Goal: Task Accomplishment & Management: Use online tool/utility

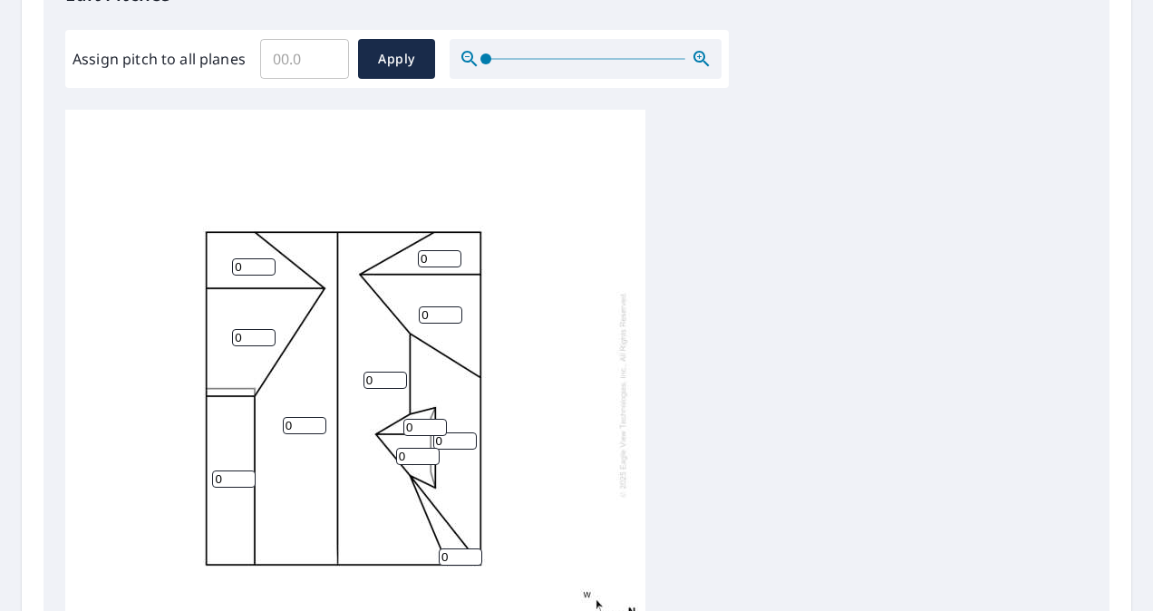
scroll to position [530, 0]
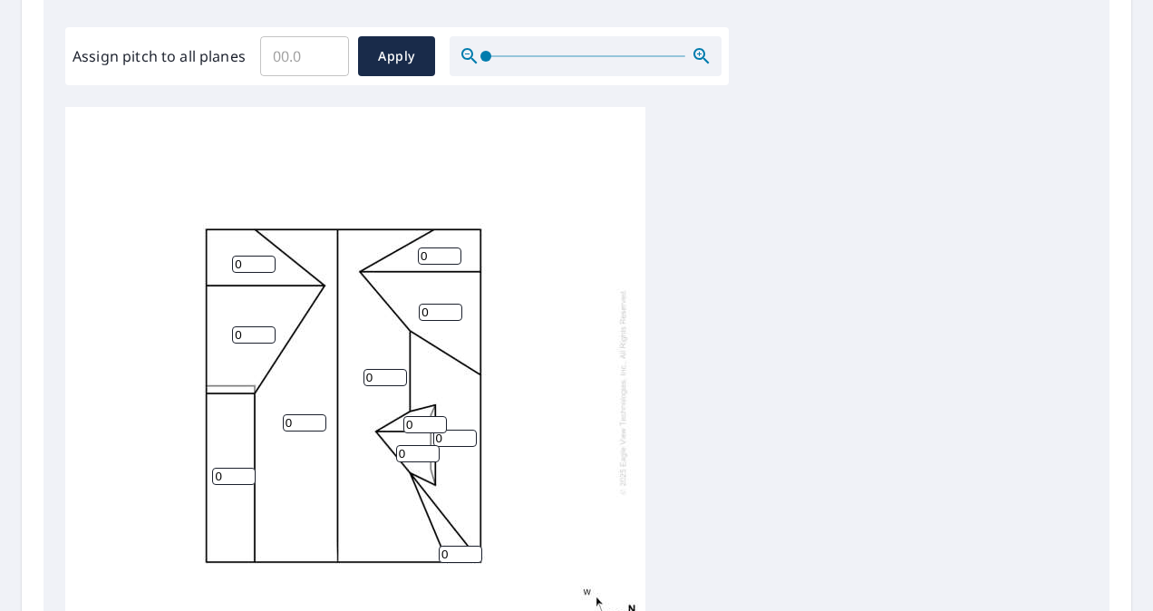
click at [241, 265] on input "0" at bounding box center [254, 264] width 44 height 17
click at [264, 258] on input "1" at bounding box center [254, 264] width 44 height 17
click at [264, 258] on input "2" at bounding box center [254, 264] width 44 height 17
click at [264, 258] on input "3" at bounding box center [254, 264] width 44 height 17
click at [264, 258] on input "4" at bounding box center [254, 264] width 44 height 17
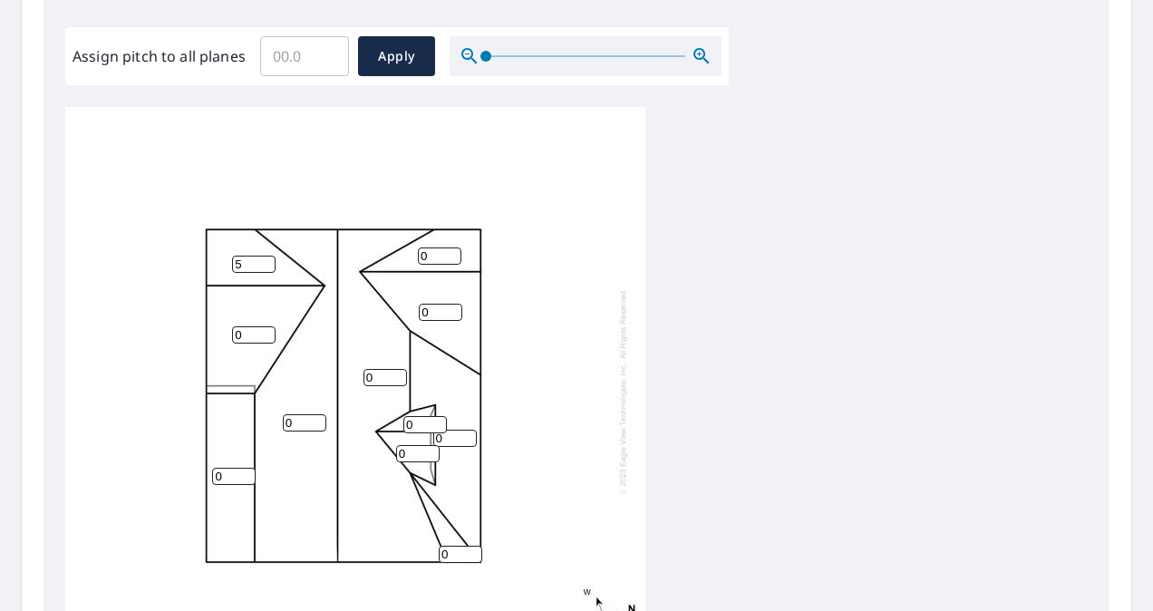
click at [264, 258] on input "5" at bounding box center [254, 264] width 44 height 17
click at [264, 258] on input "6" at bounding box center [254, 264] width 44 height 17
click at [264, 258] on input "7" at bounding box center [254, 264] width 44 height 17
click at [264, 258] on input "8" at bounding box center [254, 264] width 44 height 17
click at [264, 258] on input "9" at bounding box center [254, 264] width 44 height 17
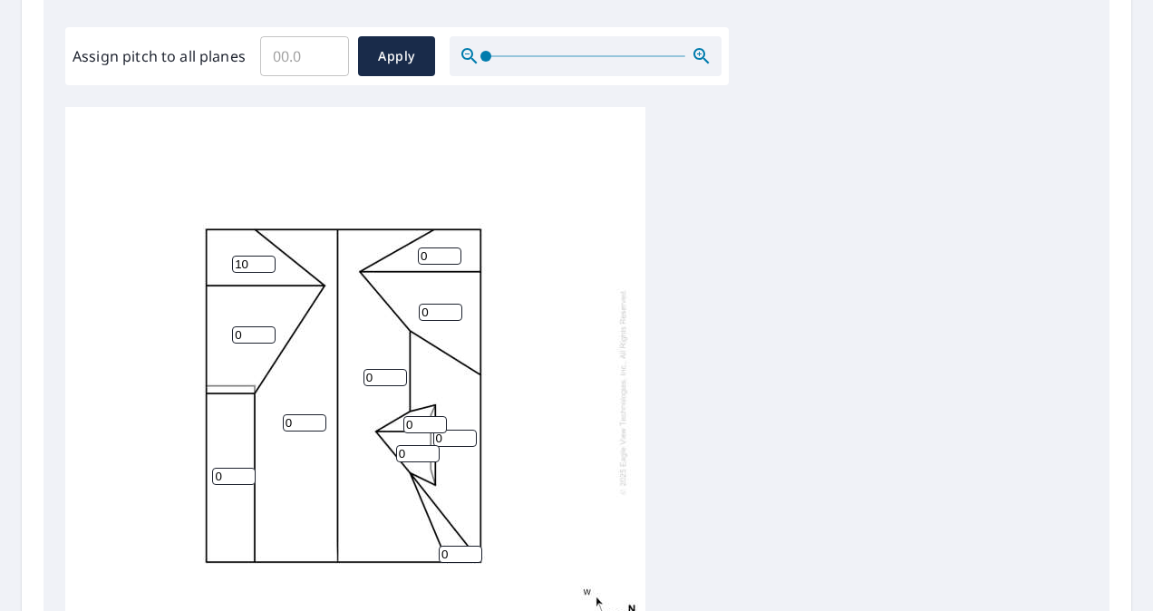
type input "10"
click at [264, 258] on input "10" at bounding box center [254, 264] width 44 height 17
click at [264, 330] on input "1" at bounding box center [254, 334] width 44 height 17
click at [264, 330] on input "2" at bounding box center [254, 334] width 44 height 17
click at [264, 330] on input "3" at bounding box center [254, 334] width 44 height 17
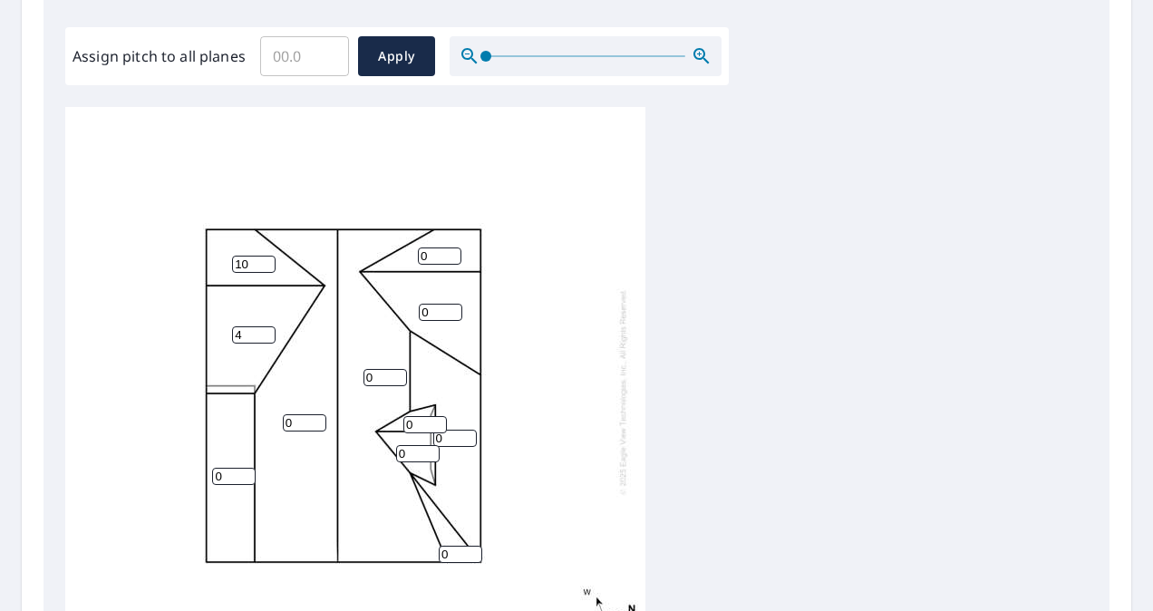
click at [264, 330] on input "4" at bounding box center [254, 334] width 44 height 17
click at [264, 330] on input "5" at bounding box center [254, 334] width 44 height 17
click at [264, 330] on input "6" at bounding box center [254, 334] width 44 height 17
click at [264, 330] on input "7" at bounding box center [254, 334] width 44 height 17
click at [264, 330] on input "8" at bounding box center [254, 334] width 44 height 17
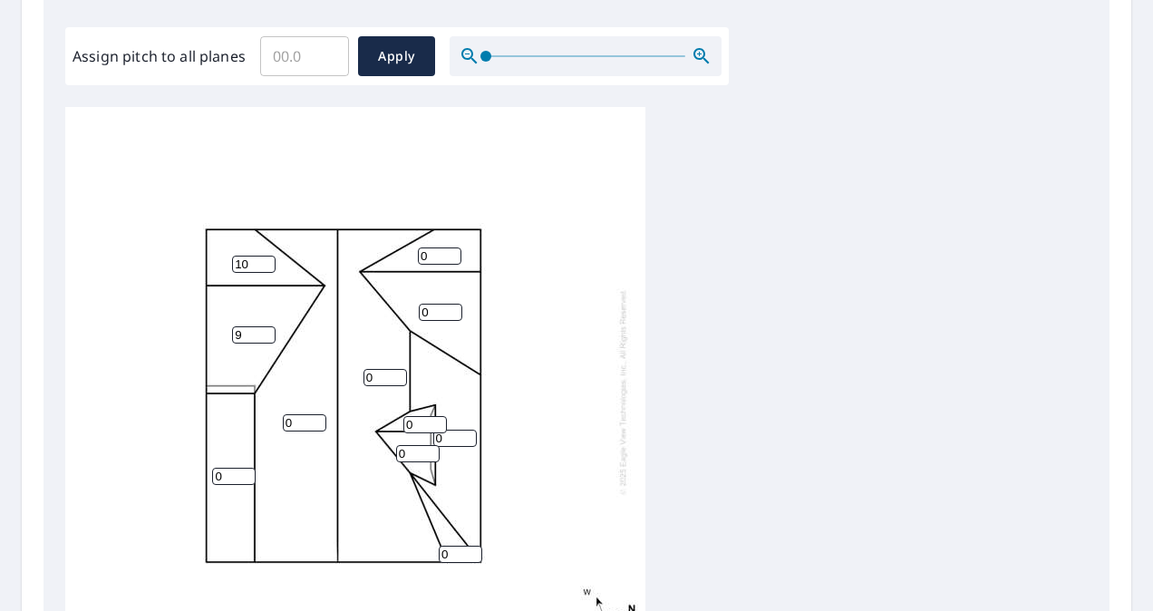
click at [264, 330] on input "9" at bounding box center [254, 334] width 44 height 17
type input "10"
click at [264, 330] on input "10" at bounding box center [254, 334] width 44 height 17
click at [452, 252] on input "1" at bounding box center [440, 256] width 44 height 17
click at [452, 252] on input "2" at bounding box center [440, 256] width 44 height 17
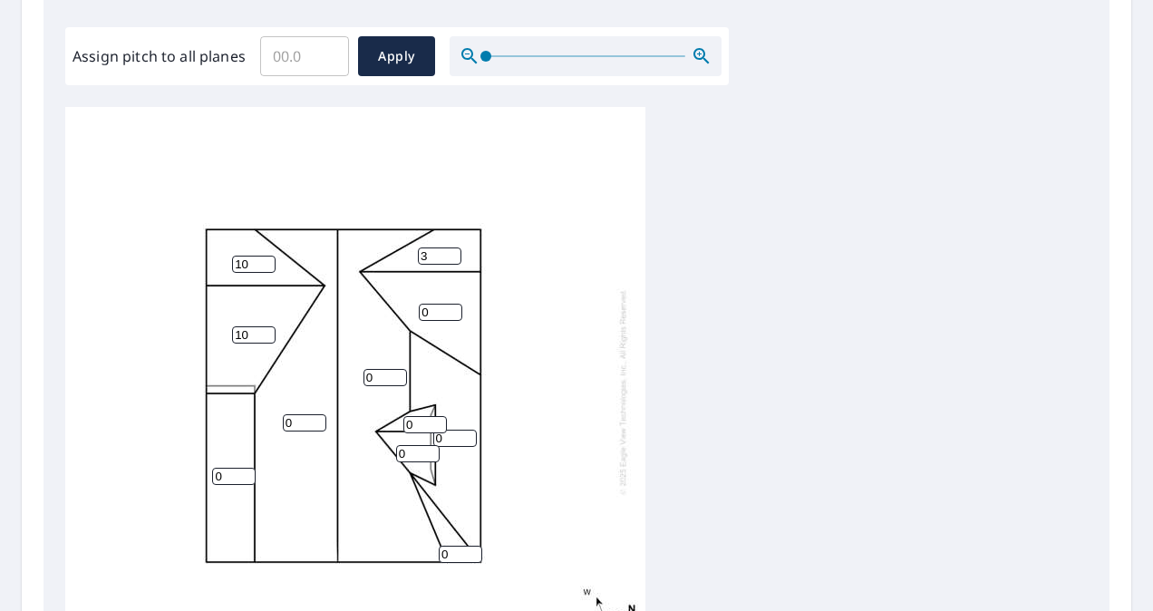
click at [452, 252] on input "3" at bounding box center [440, 256] width 44 height 17
click at [452, 252] on input "4" at bounding box center [440, 256] width 44 height 17
click at [452, 252] on input "5" at bounding box center [440, 256] width 44 height 17
click at [452, 252] on input "6" at bounding box center [440, 256] width 44 height 17
click at [452, 252] on input "7" at bounding box center [440, 256] width 44 height 17
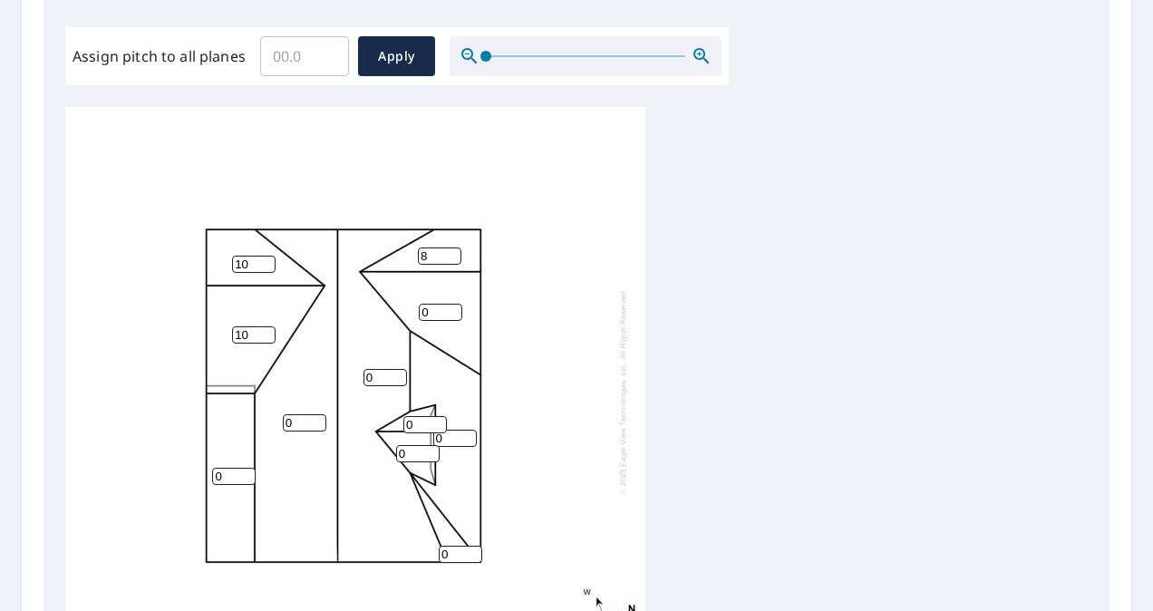
click at [452, 252] on input "8" at bounding box center [440, 256] width 44 height 17
click at [452, 252] on input "9" at bounding box center [440, 256] width 44 height 17
type input "10"
click at [452, 252] on input "10" at bounding box center [440, 256] width 44 height 17
click at [396, 375] on input "1" at bounding box center [386, 377] width 44 height 17
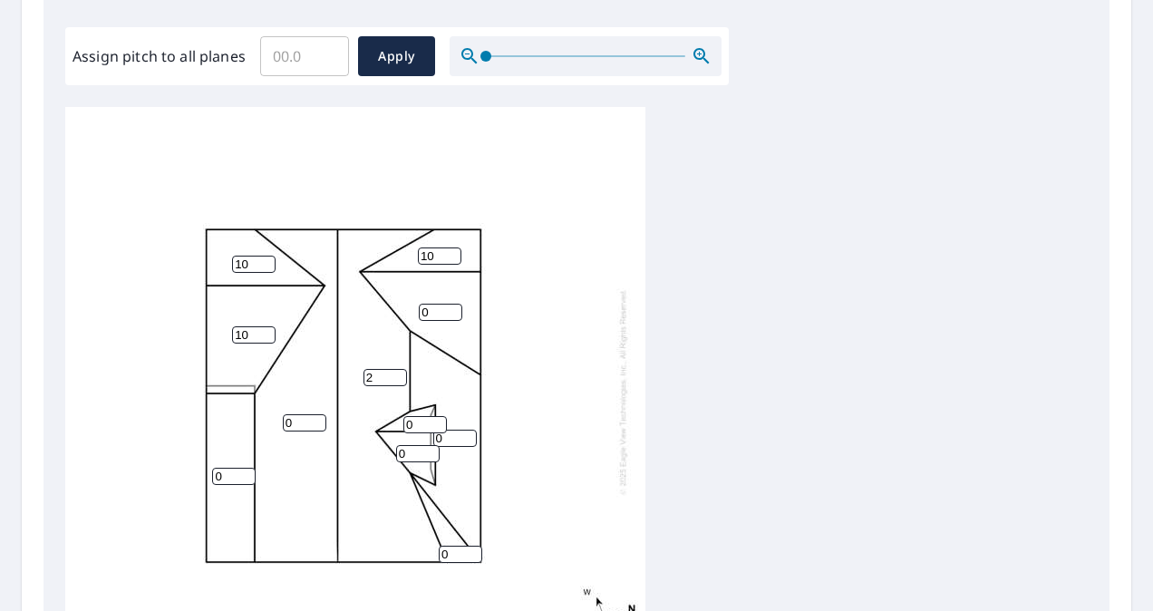
click at [396, 375] on input "2" at bounding box center [386, 377] width 44 height 17
click at [396, 375] on input "3" at bounding box center [386, 377] width 44 height 17
click at [396, 375] on input "4" at bounding box center [386, 377] width 44 height 17
click at [396, 375] on input "5" at bounding box center [386, 377] width 44 height 17
click at [396, 375] on input "6" at bounding box center [386, 377] width 44 height 17
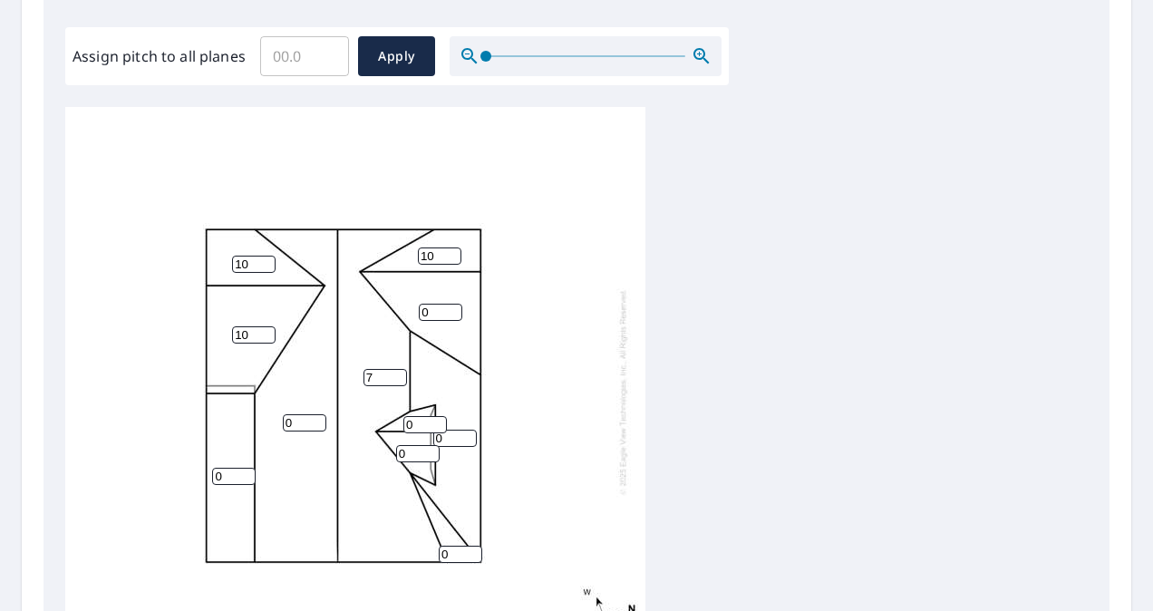
click at [396, 375] on input "7" at bounding box center [386, 377] width 44 height 17
click at [396, 375] on input "8" at bounding box center [386, 377] width 44 height 17
click at [396, 375] on input "9" at bounding box center [386, 377] width 44 height 17
type input "10"
click at [396, 375] on input "10" at bounding box center [386, 377] width 44 height 17
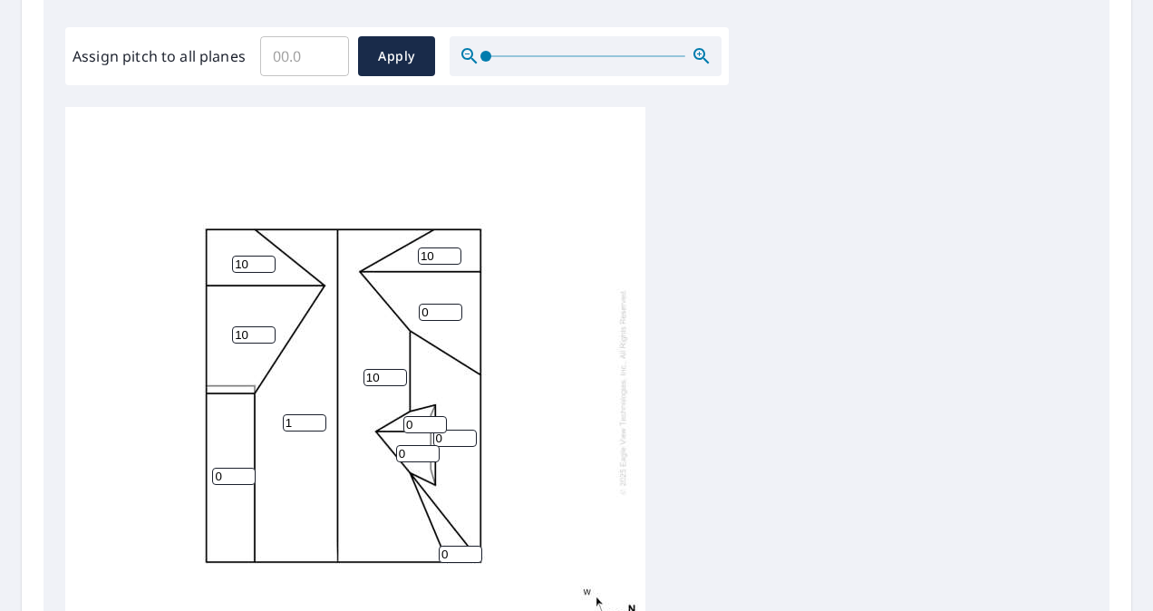
click at [319, 421] on input "1" at bounding box center [305, 422] width 44 height 17
click at [319, 421] on input "2" at bounding box center [305, 422] width 44 height 17
click at [319, 421] on input "3" at bounding box center [305, 422] width 44 height 17
click at [319, 421] on input "4" at bounding box center [305, 422] width 44 height 17
click at [319, 421] on input "5" at bounding box center [305, 422] width 44 height 17
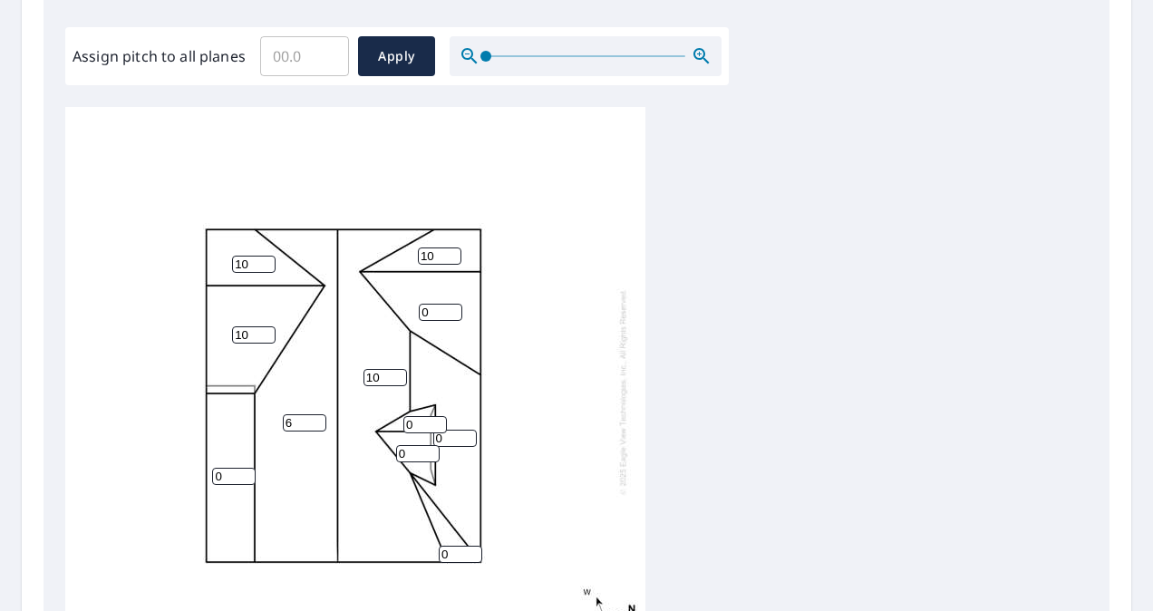
click at [319, 421] on input "6" at bounding box center [305, 422] width 44 height 17
click at [319, 421] on input "7" at bounding box center [305, 422] width 44 height 17
click at [319, 421] on input "8" at bounding box center [305, 422] width 44 height 17
click at [319, 421] on input "9" at bounding box center [305, 422] width 44 height 17
type input "10"
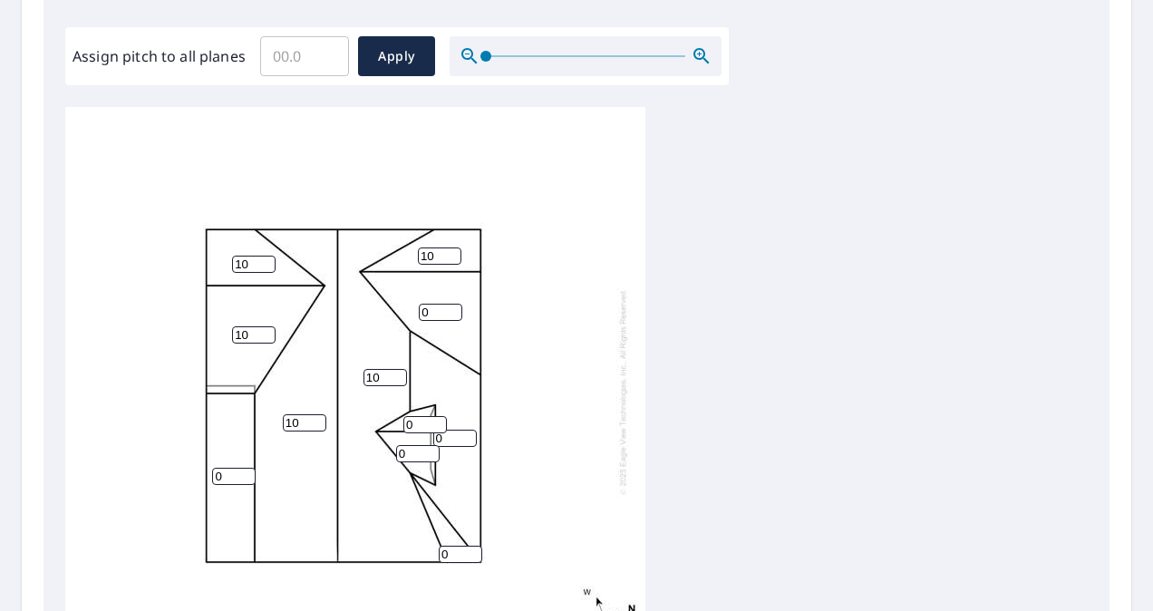
click at [319, 421] on input "10" at bounding box center [305, 422] width 44 height 17
click at [453, 310] on input "1" at bounding box center [441, 312] width 44 height 17
click at [453, 310] on input "2" at bounding box center [441, 312] width 44 height 17
click at [453, 310] on input "3" at bounding box center [441, 312] width 44 height 17
click at [453, 310] on input "4" at bounding box center [441, 312] width 44 height 17
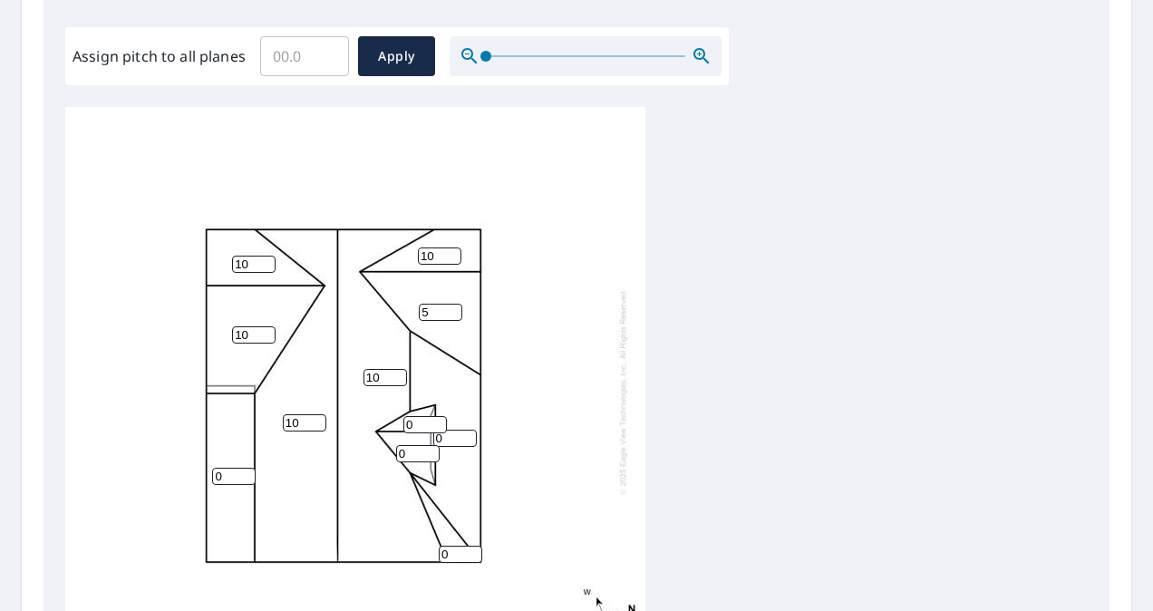
click at [453, 310] on input "5" at bounding box center [441, 312] width 44 height 17
click at [453, 310] on input "6" at bounding box center [441, 312] width 44 height 17
click at [453, 310] on input "7" at bounding box center [441, 312] width 44 height 17
click at [453, 310] on input "8" at bounding box center [441, 312] width 44 height 17
click at [453, 310] on input "9" at bounding box center [441, 312] width 44 height 17
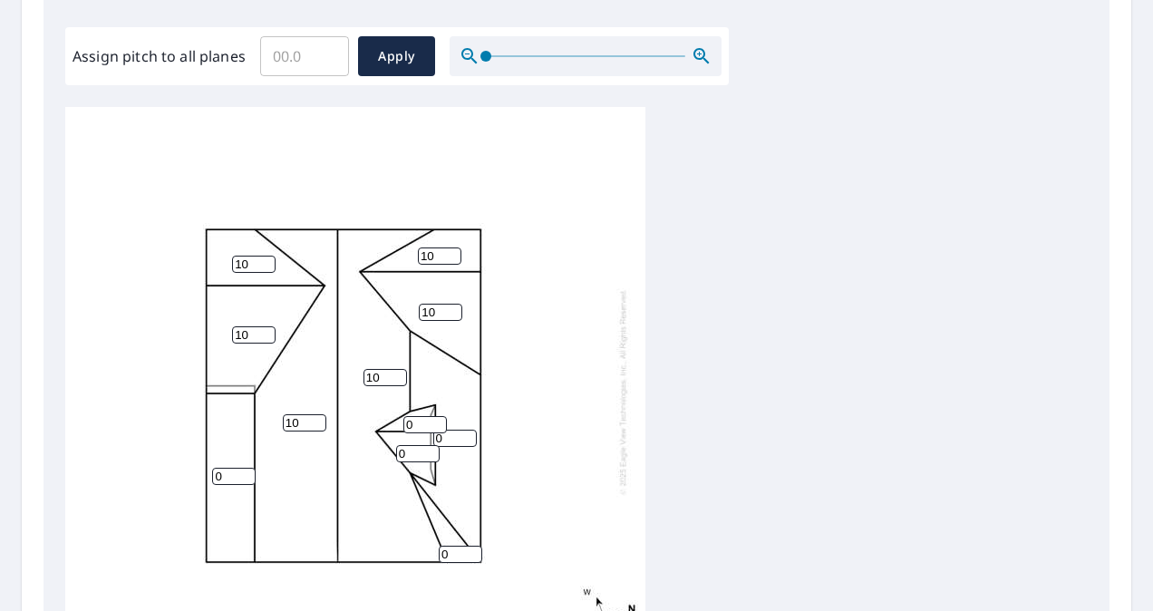
type input "10"
click at [453, 310] on input "10" at bounding box center [441, 312] width 44 height 17
click at [432, 423] on input "1" at bounding box center [426, 424] width 44 height 17
click at [432, 423] on input "2" at bounding box center [426, 424] width 44 height 17
click at [432, 423] on input "3" at bounding box center [426, 424] width 44 height 17
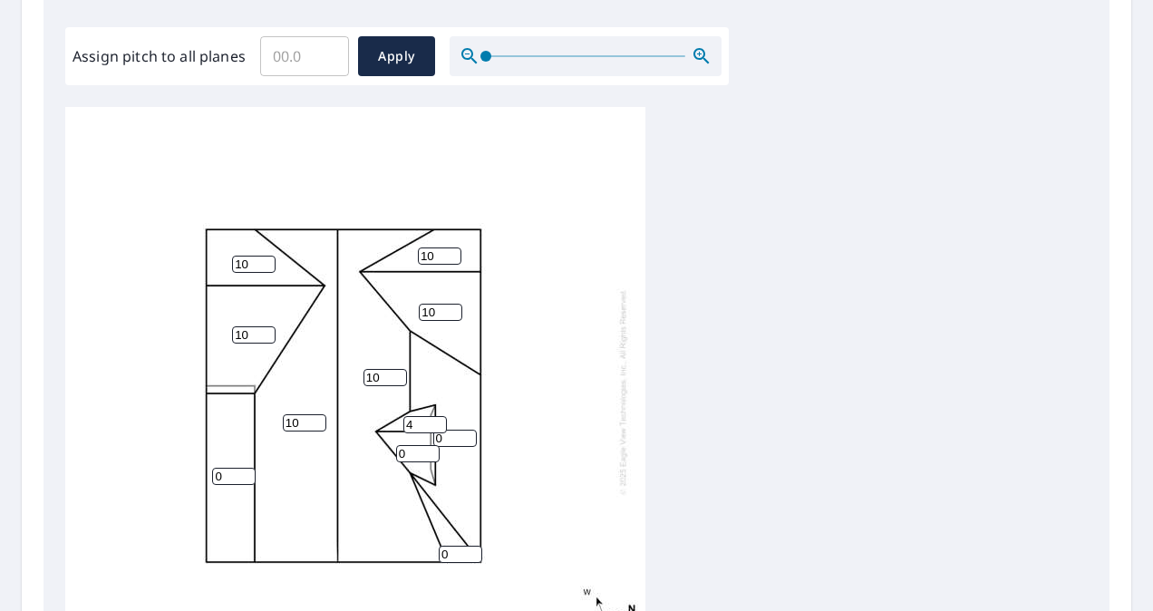
click at [432, 423] on input "4" at bounding box center [426, 424] width 44 height 17
click at [432, 423] on input "5" at bounding box center [426, 424] width 44 height 17
click at [432, 423] on input "6" at bounding box center [426, 424] width 44 height 17
click at [432, 423] on input "7" at bounding box center [426, 424] width 44 height 17
click at [432, 423] on input "8" at bounding box center [426, 424] width 44 height 17
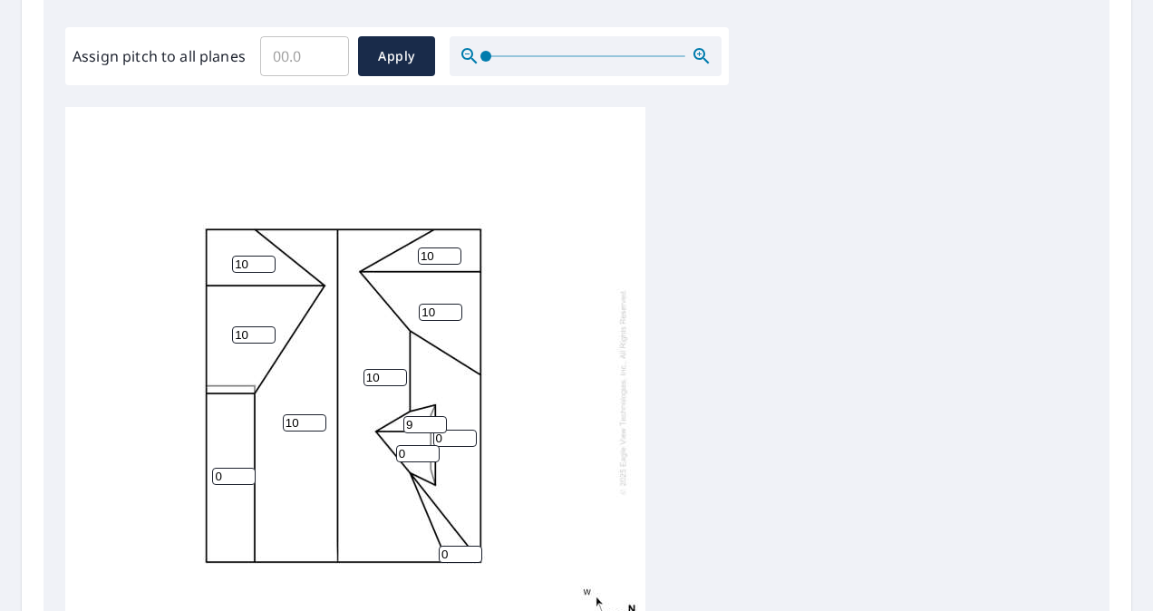
click at [432, 423] on input "9" at bounding box center [426, 424] width 44 height 17
type input "10"
click at [432, 423] on input "10" at bounding box center [426, 424] width 44 height 17
click at [430, 450] on input "1" at bounding box center [418, 453] width 44 height 17
click at [430, 450] on input "2" at bounding box center [418, 453] width 44 height 17
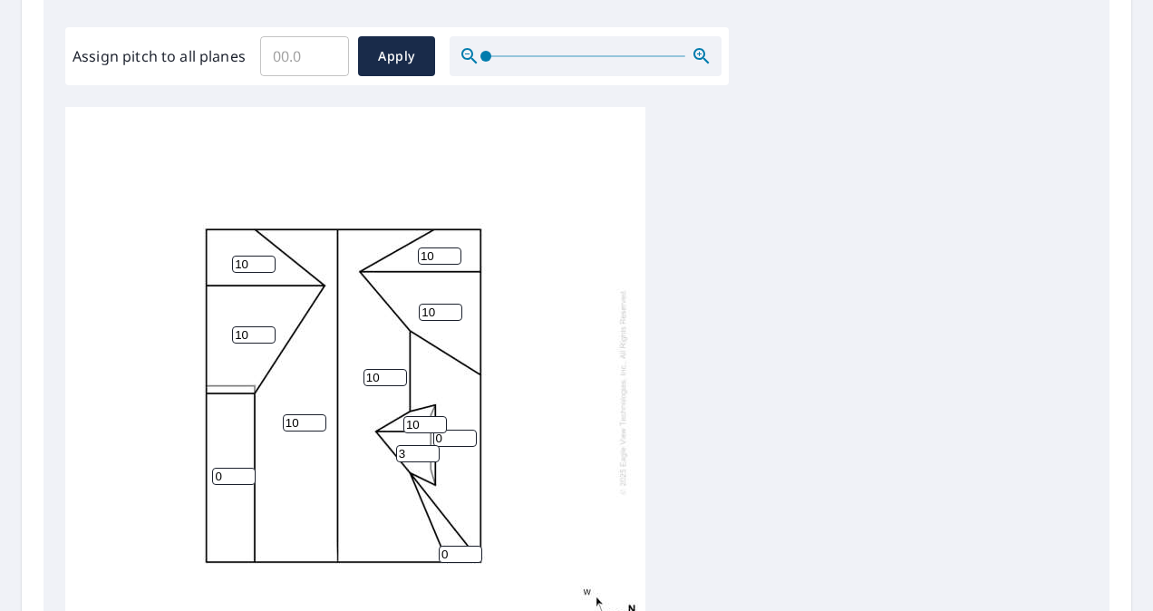
click at [430, 450] on input "3" at bounding box center [418, 453] width 44 height 17
click at [430, 450] on input "4" at bounding box center [418, 453] width 44 height 17
click at [430, 450] on input "8" at bounding box center [418, 453] width 44 height 17
click at [430, 450] on input "9" at bounding box center [418, 453] width 44 height 17
type input "10"
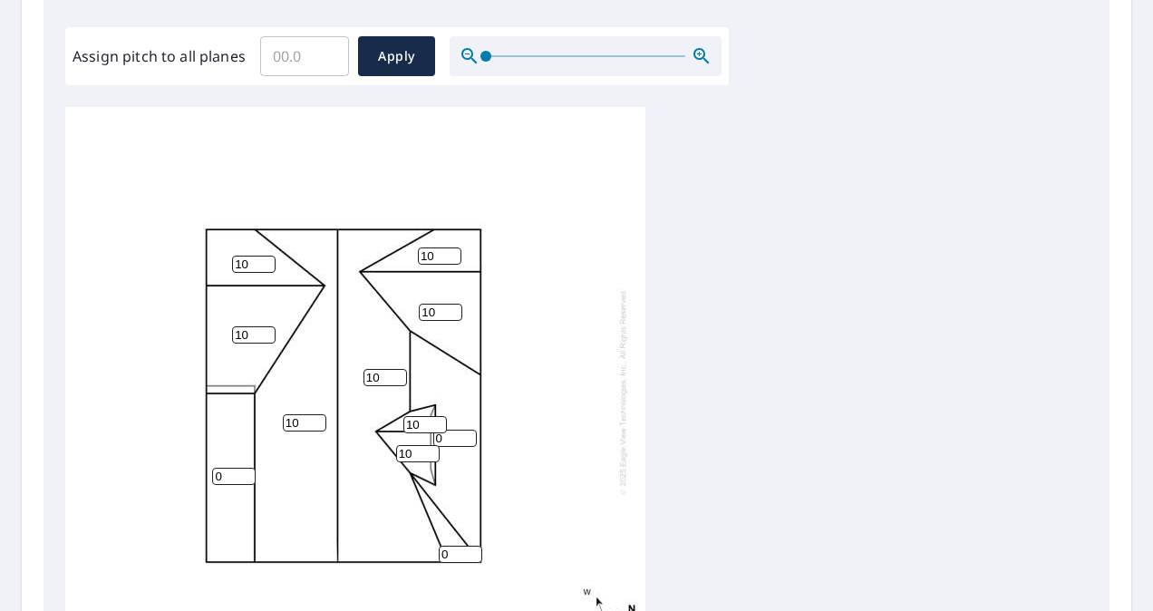
click at [430, 450] on input "10" at bounding box center [418, 453] width 44 height 17
click at [457, 441] on input "0" at bounding box center [455, 438] width 44 height 17
click at [468, 433] on input "1" at bounding box center [455, 438] width 44 height 17
click at [468, 433] on input "2" at bounding box center [455, 438] width 44 height 17
click at [468, 433] on input "3" at bounding box center [455, 438] width 44 height 17
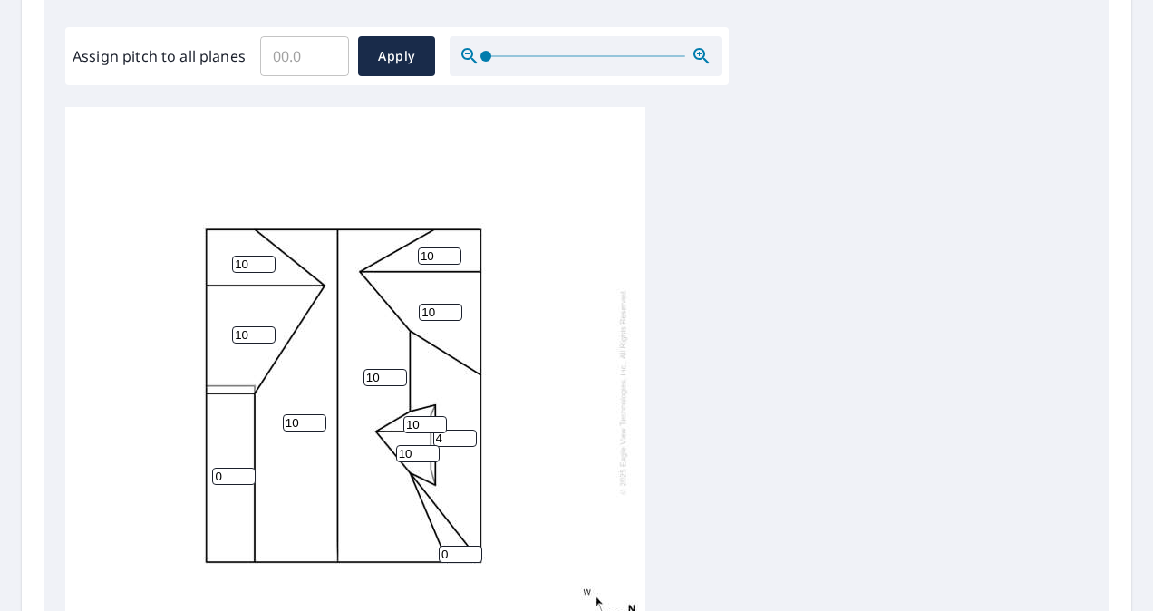
click at [468, 433] on input "4" at bounding box center [455, 438] width 44 height 17
click at [468, 433] on input "5" at bounding box center [455, 438] width 44 height 17
click at [468, 433] on input "6" at bounding box center [455, 438] width 44 height 17
click at [468, 433] on input "7" at bounding box center [455, 438] width 44 height 17
type input "8"
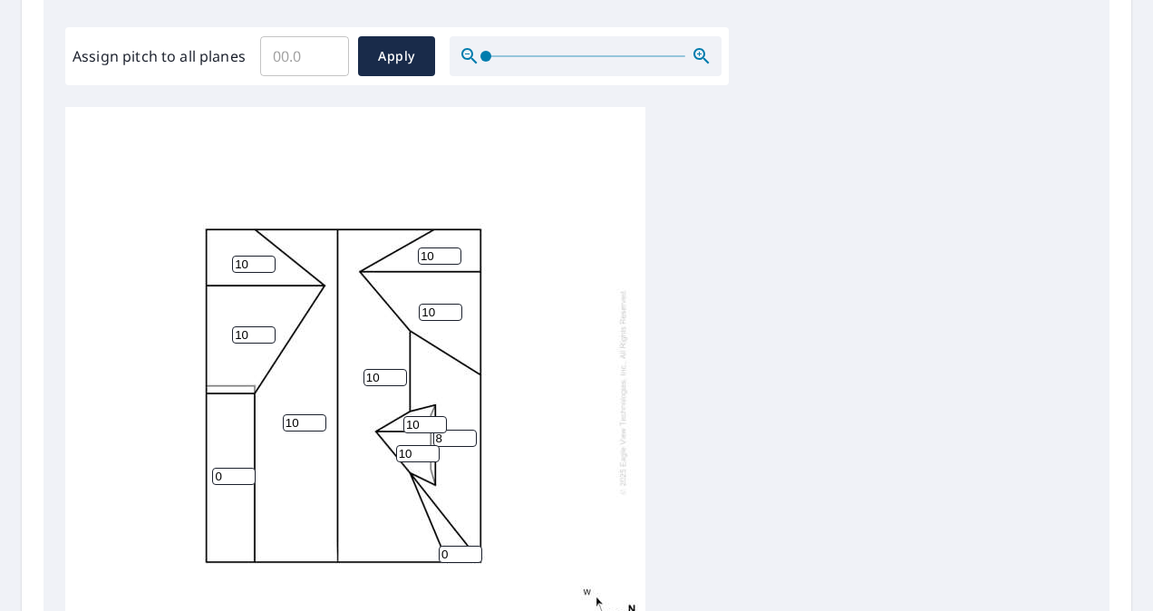
click at [468, 433] on input "8" at bounding box center [455, 438] width 44 height 17
click at [472, 550] on input "1" at bounding box center [461, 554] width 44 height 17
click at [472, 550] on input "2" at bounding box center [461, 554] width 44 height 17
click at [472, 550] on input "3" at bounding box center [461, 554] width 44 height 17
click at [472, 550] on input "4" at bounding box center [461, 554] width 44 height 17
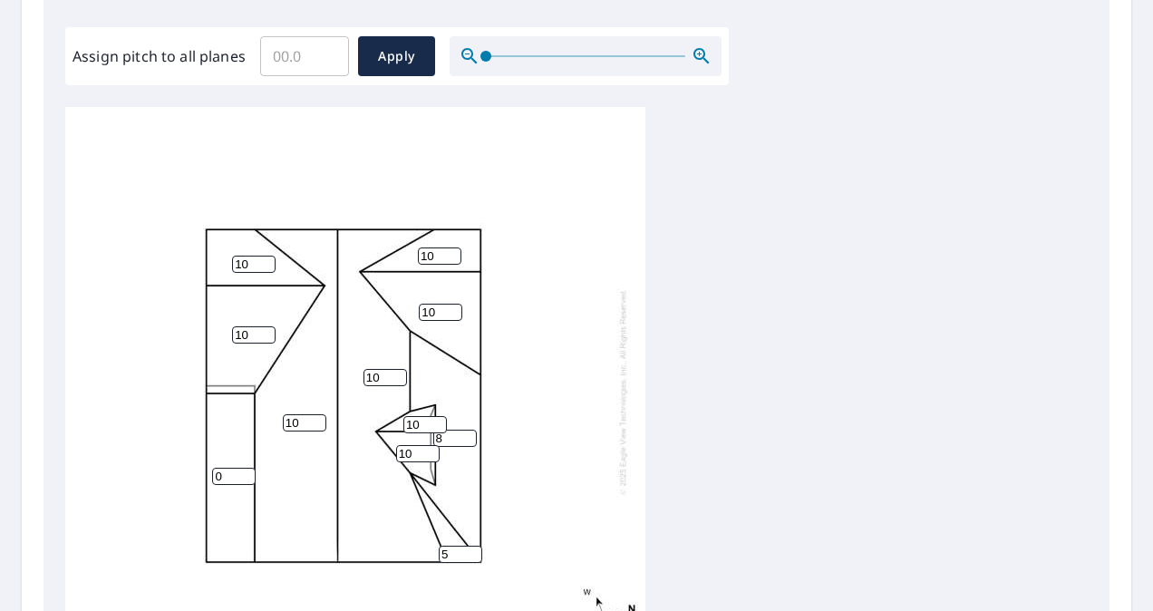
click at [472, 550] on input "5" at bounding box center [461, 554] width 44 height 17
click at [472, 550] on input "6" at bounding box center [461, 554] width 44 height 17
click at [473, 552] on input "7" at bounding box center [461, 554] width 44 height 17
type input "8"
click at [473, 552] on input "8" at bounding box center [461, 554] width 44 height 17
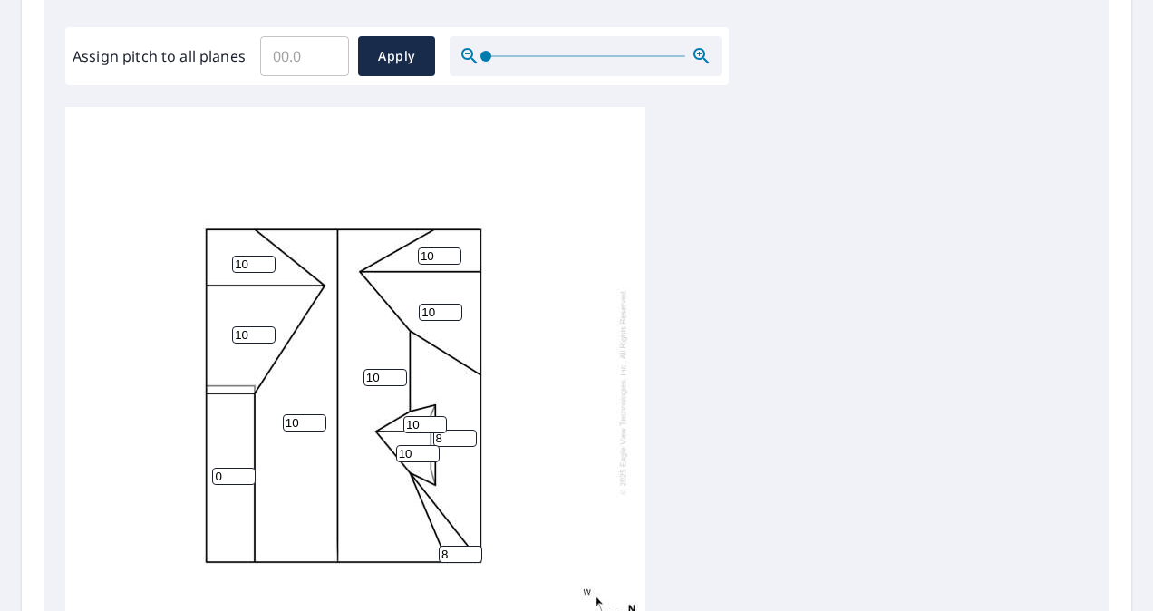
click at [501, 539] on div "10 10 8 10 0 10 10 10 10 8 10" at bounding box center [355, 391] width 580 height 569
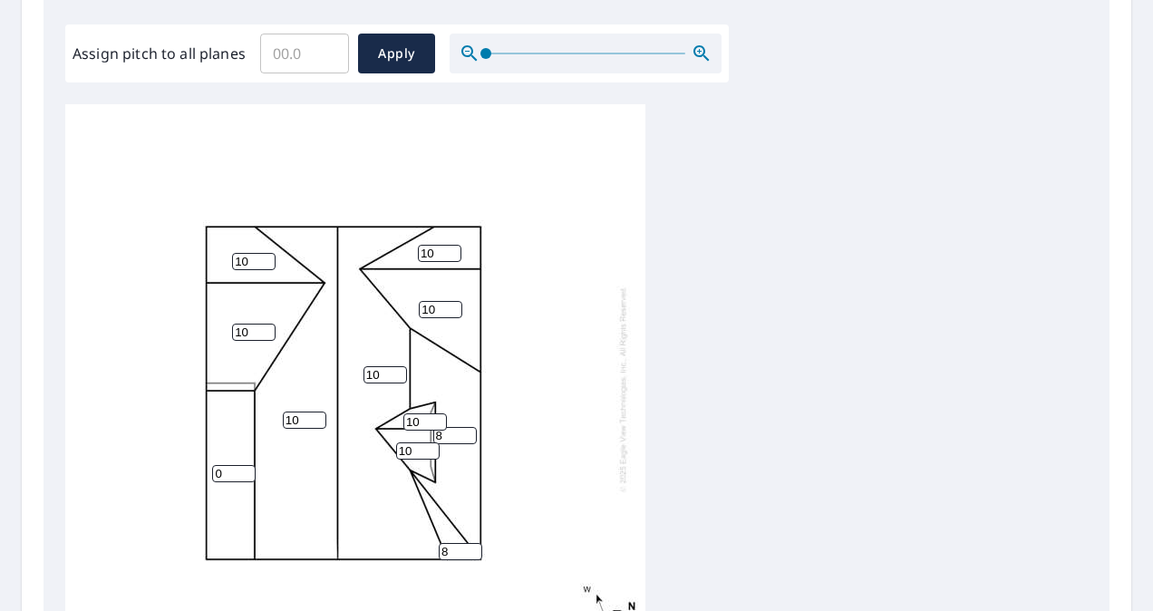
scroll to position [535, 0]
click at [697, 52] on icon "button" at bounding box center [702, 52] width 22 height 22
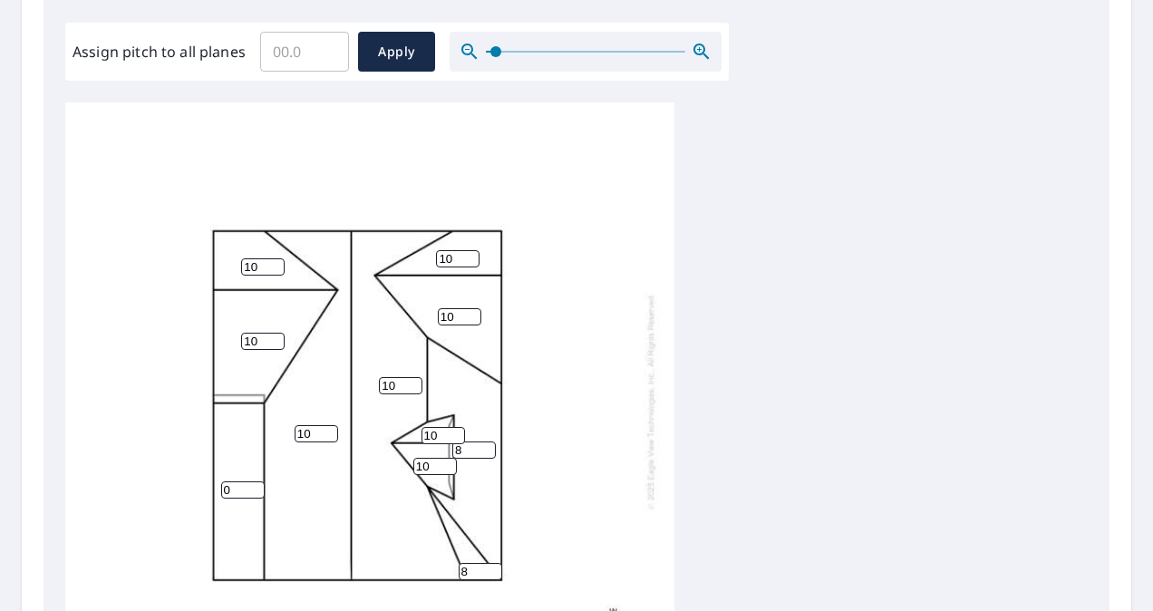
click at [697, 52] on icon "button" at bounding box center [702, 52] width 22 height 22
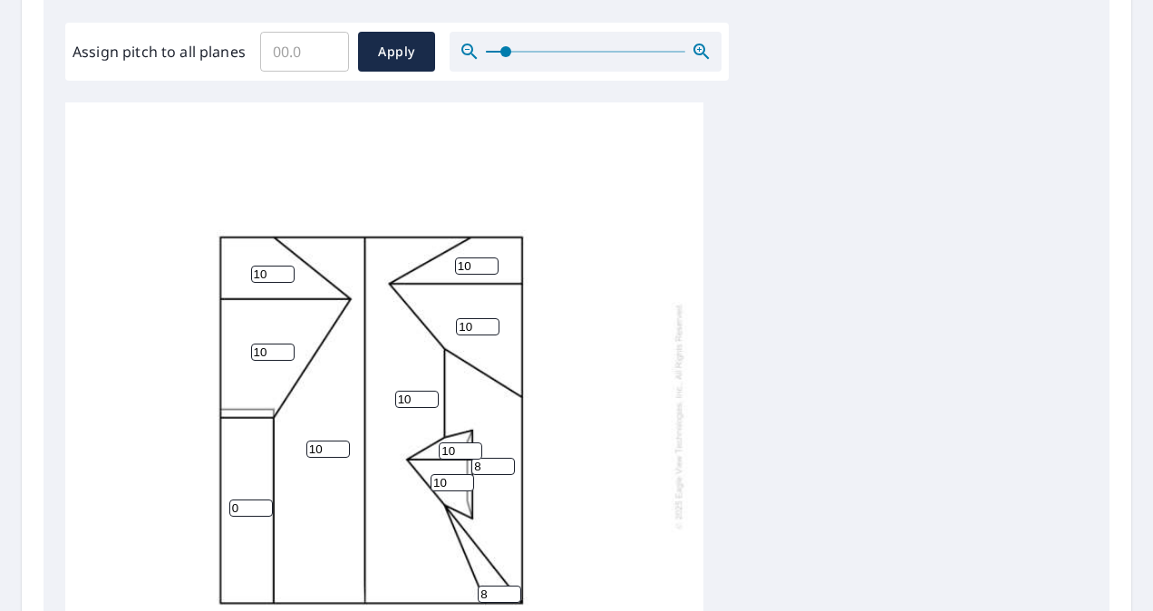
click at [697, 52] on icon "button" at bounding box center [702, 52] width 22 height 22
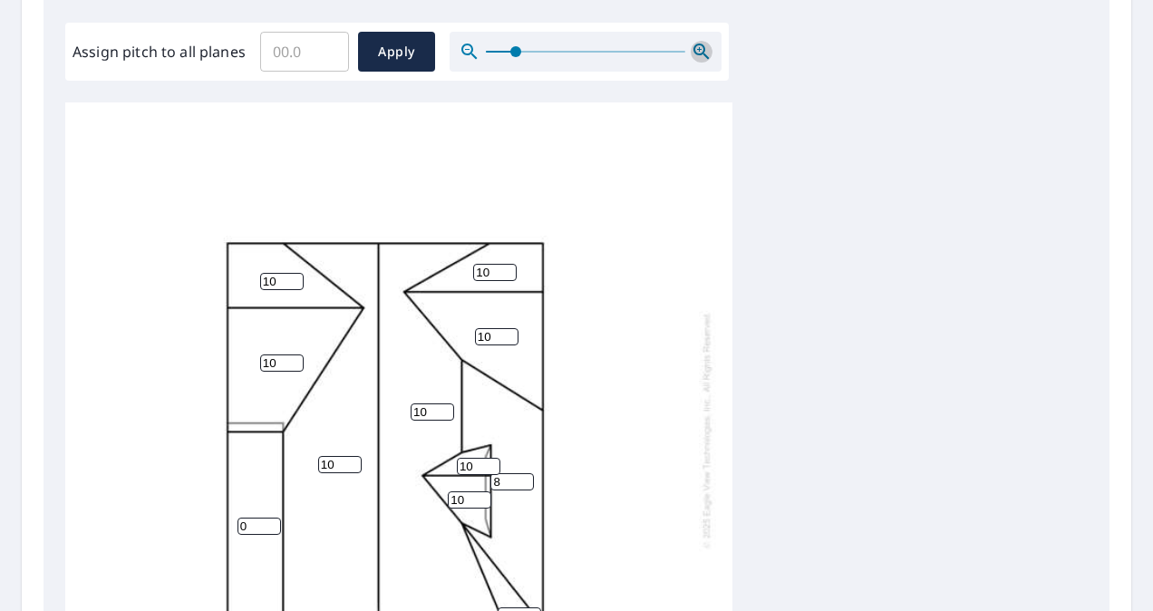
click at [697, 52] on icon "button" at bounding box center [702, 52] width 22 height 22
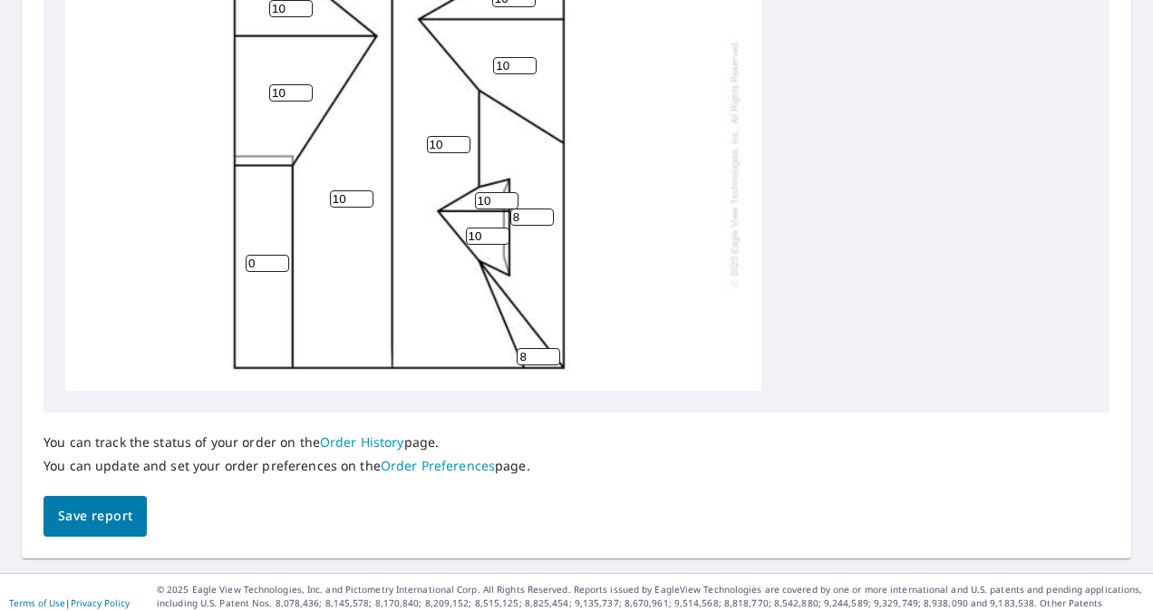
scroll to position [823, 0]
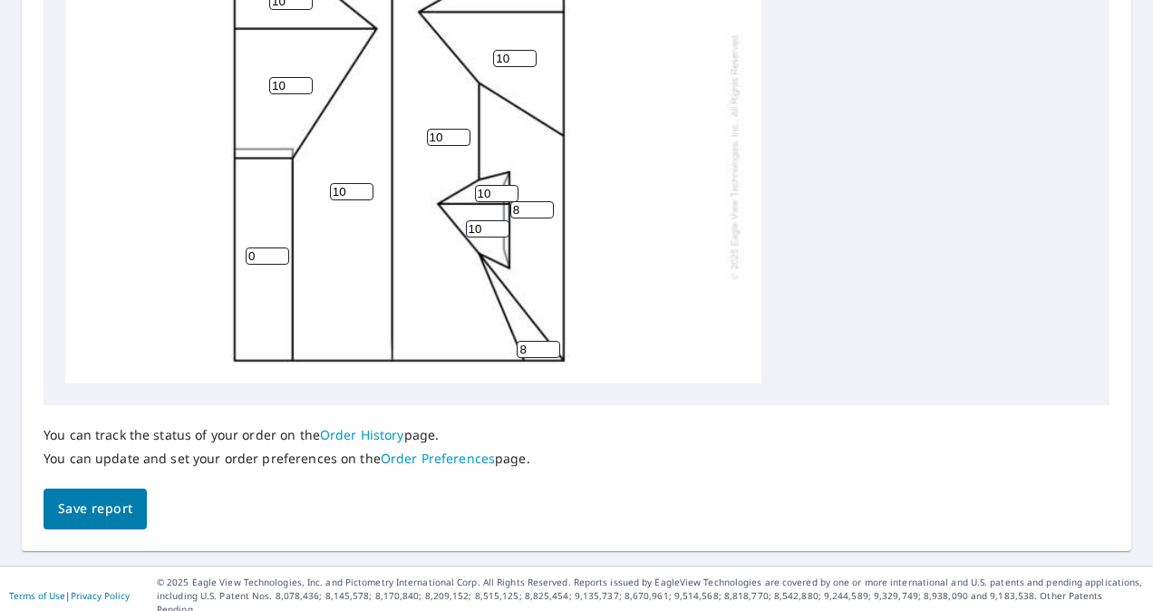
click at [103, 519] on span "Save report" at bounding box center [95, 509] width 74 height 23
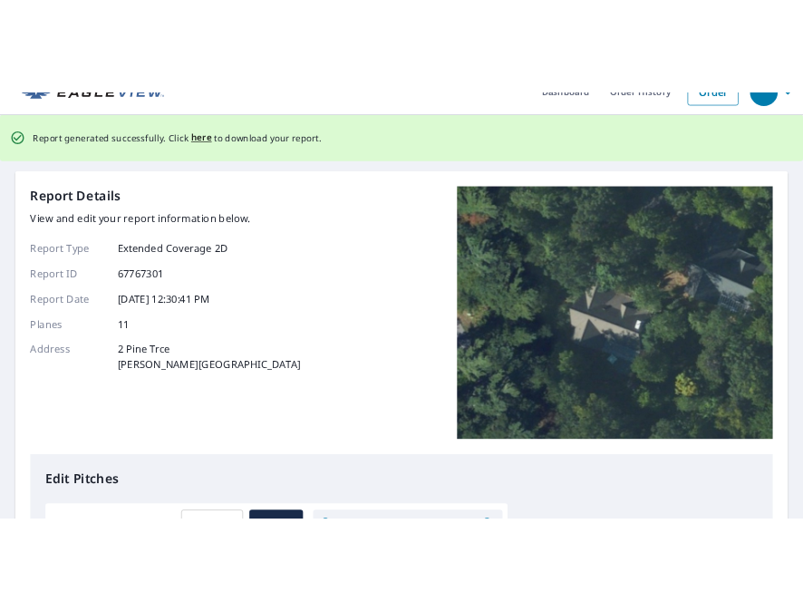
scroll to position [0, 0]
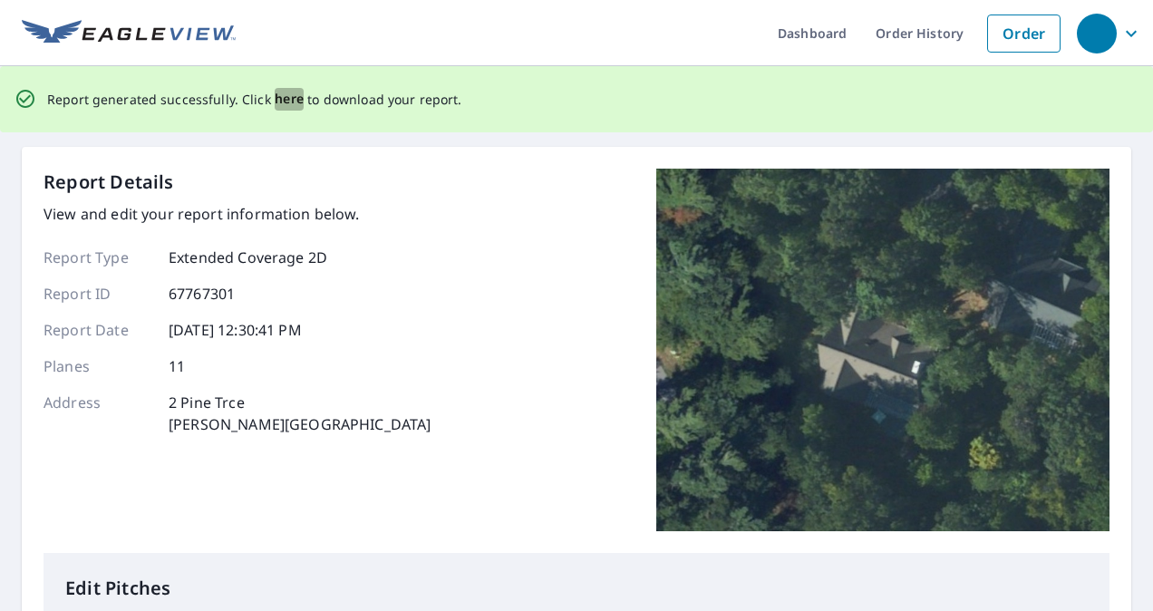
click at [275, 104] on span "here" at bounding box center [290, 99] width 30 height 23
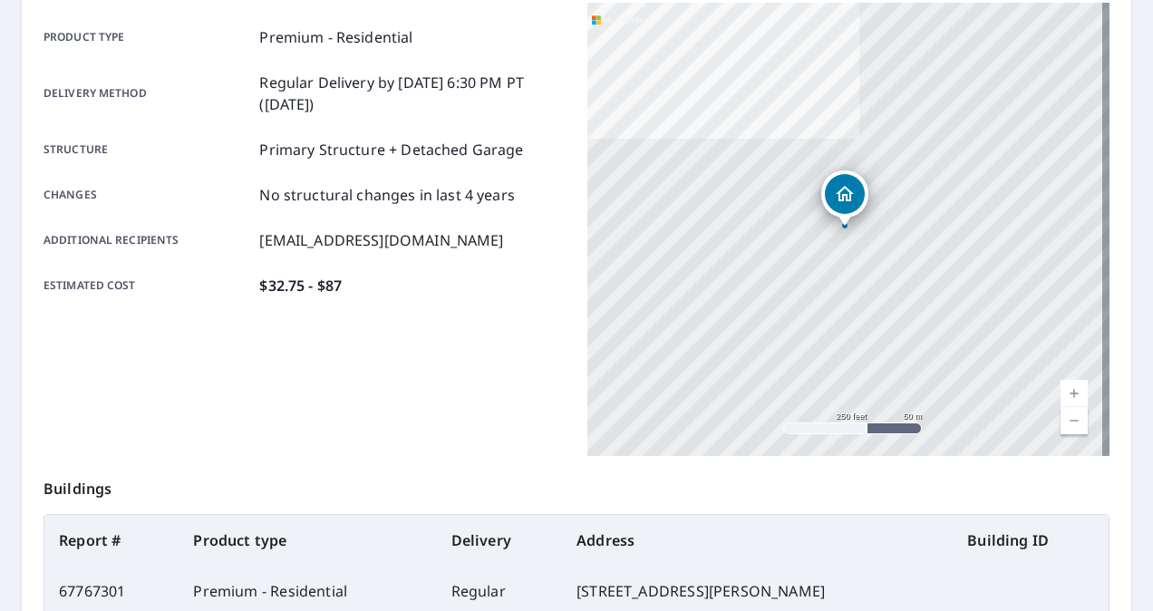
scroll to position [238, 0]
